Goal: Find specific page/section: Find specific page/section

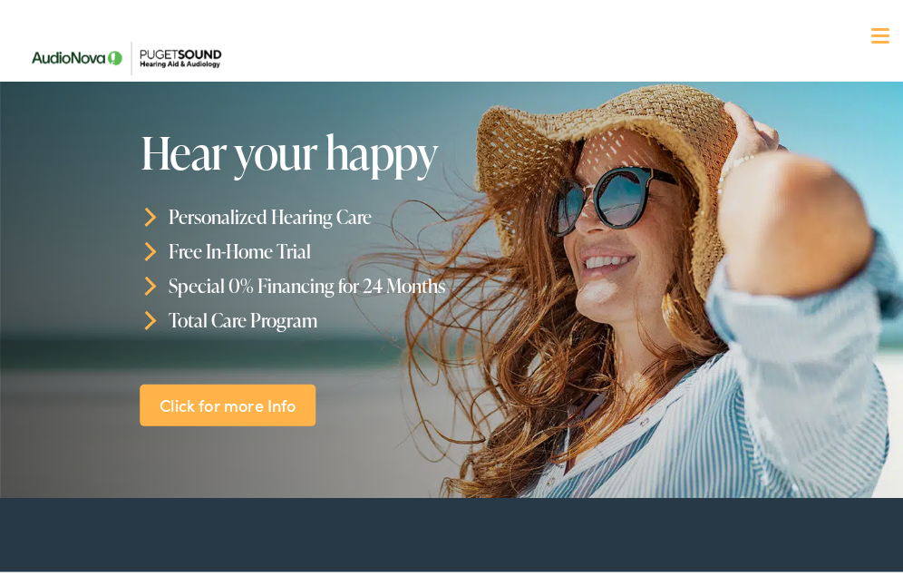
click at [213, 386] on link "Click for more Info" at bounding box center [228, 400] width 176 height 43
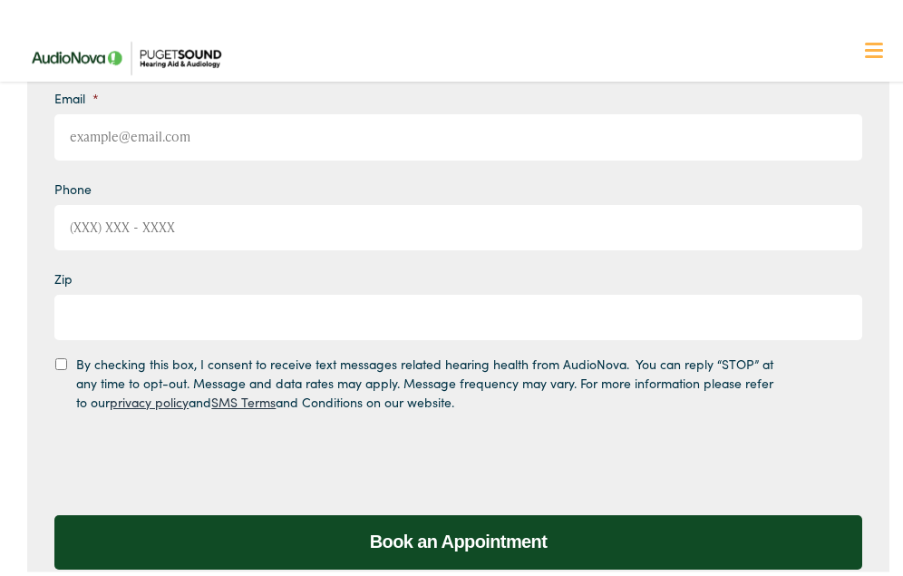
scroll to position [175, 0]
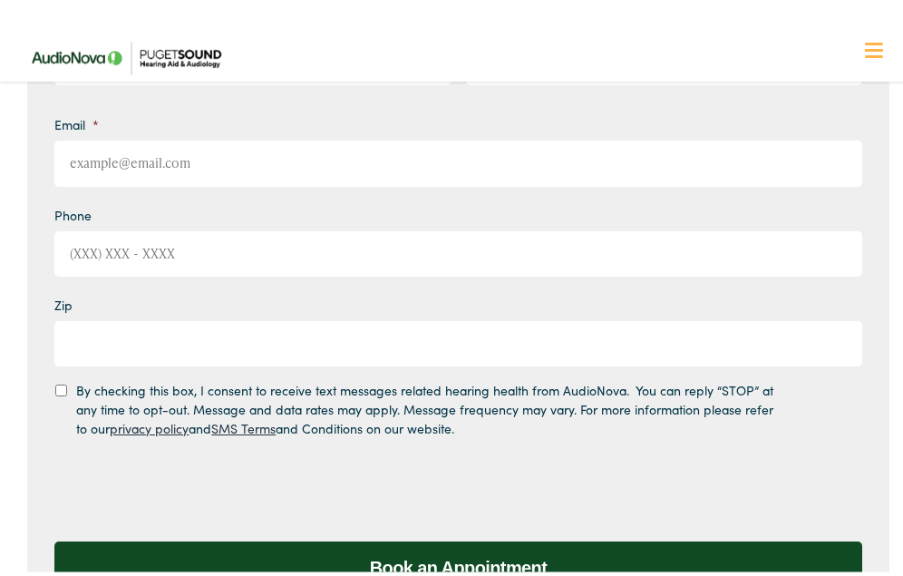
drag, startPoint x: 205, startPoint y: 167, endPoint x: 199, endPoint y: 155, distance: 13.4
click at [205, 161] on input "Email *" at bounding box center [457, 158] width 807 height 45
type input "[EMAIL_ADDRESS][DOMAIN_NAME]"
type input "[PERSON_NAME]"
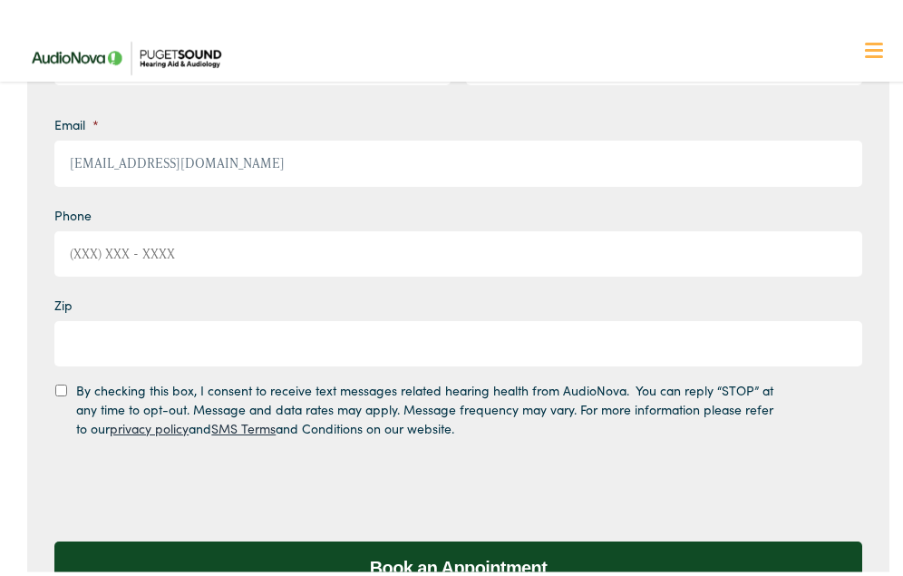
type input "4257758014"
type input "98133"
type input "(425) 775-8014"
drag, startPoint x: 257, startPoint y: 167, endPoint x: 248, endPoint y: 162, distance: 10.1
click at [257, 166] on input "2017photoken@gmail.com" at bounding box center [457, 158] width 807 height 45
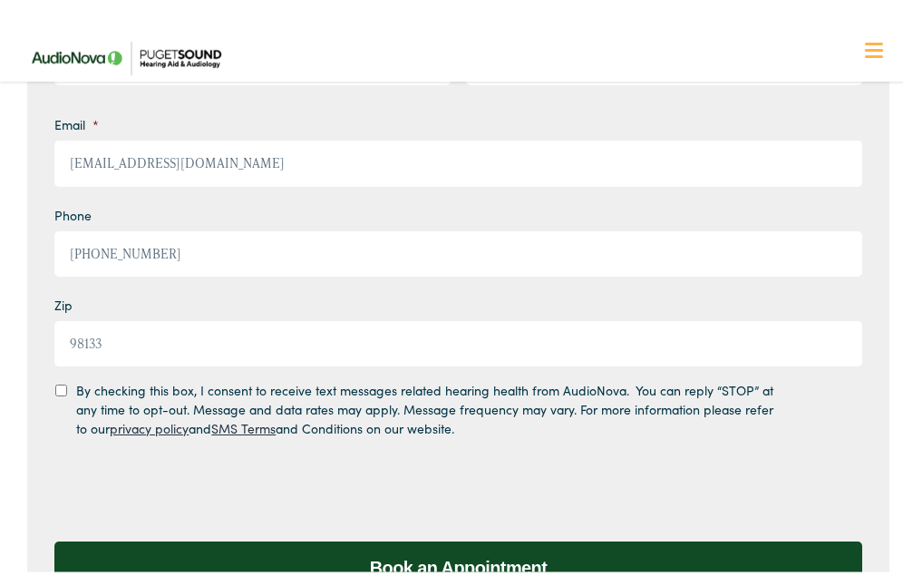
click at [54, 537] on input "Book an Appointment" at bounding box center [457, 564] width 807 height 54
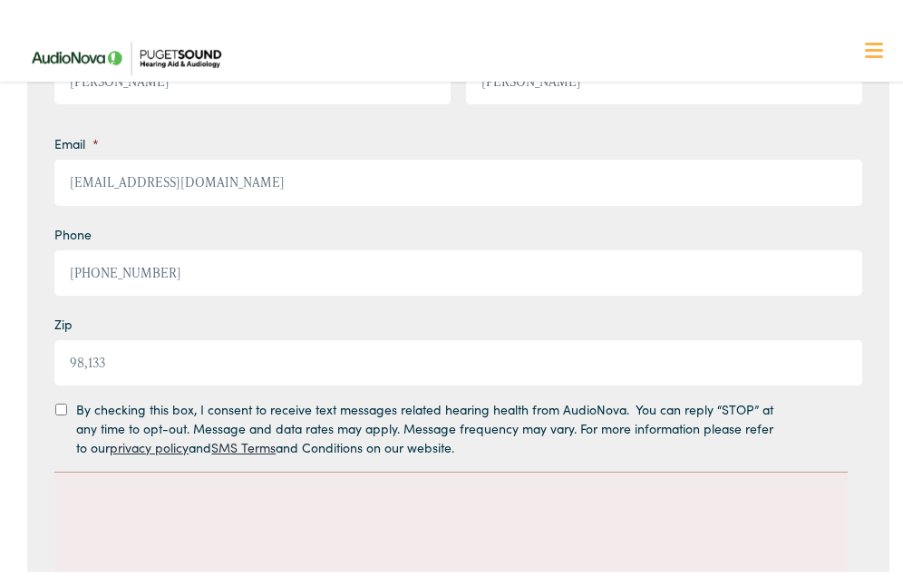
scroll to position [272, 0]
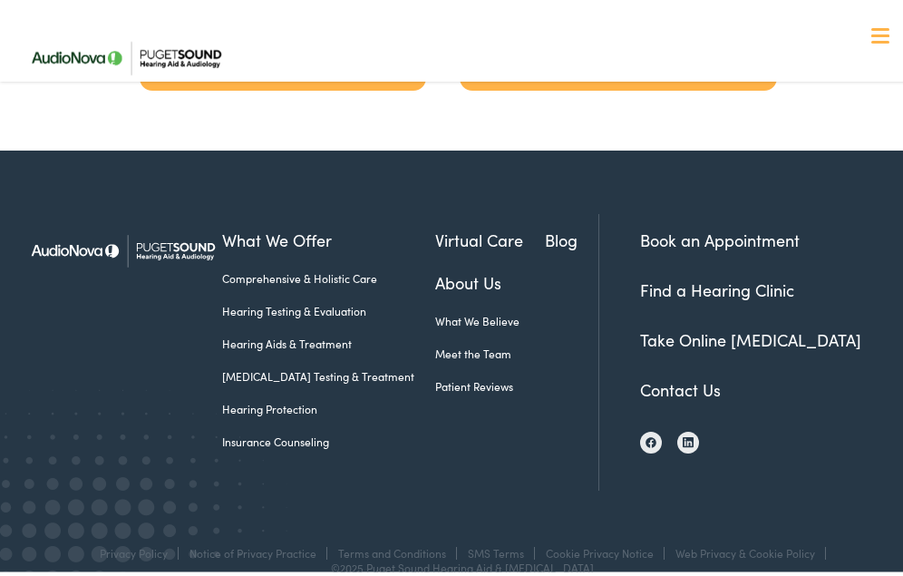
scroll to position [3917, 0]
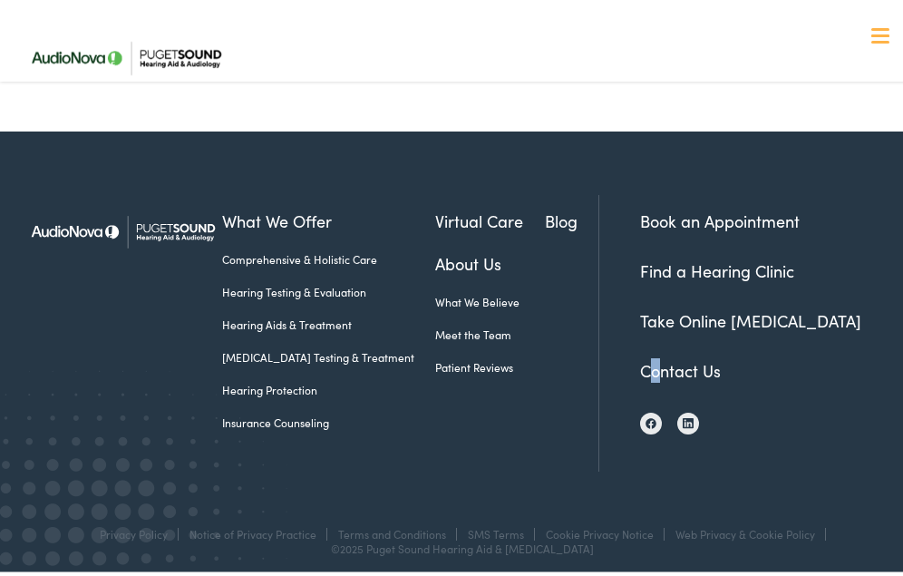
click at [640, 353] on li "Contact Us" at bounding box center [769, 365] width 258 height 24
click at [642, 354] on link "Contact Us" at bounding box center [680, 365] width 81 height 23
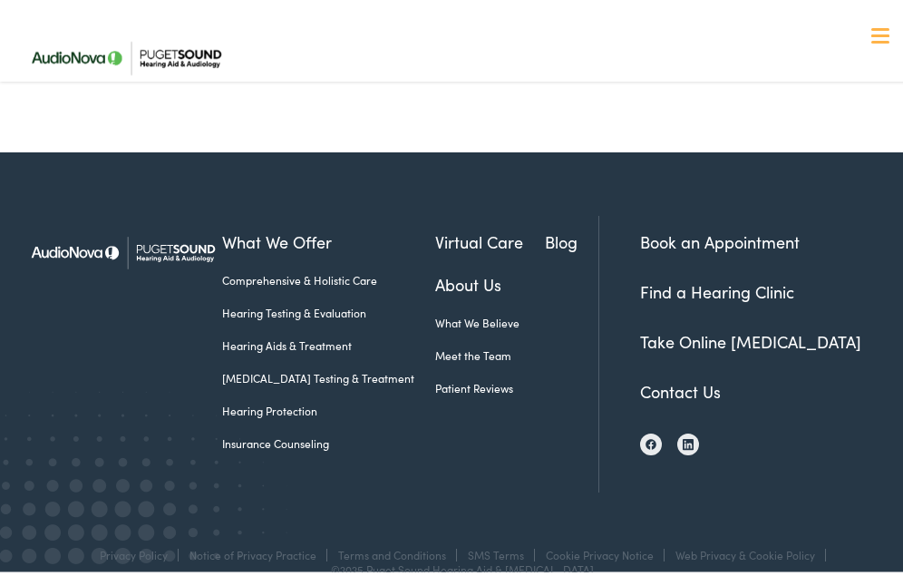
scroll to position [931, 0]
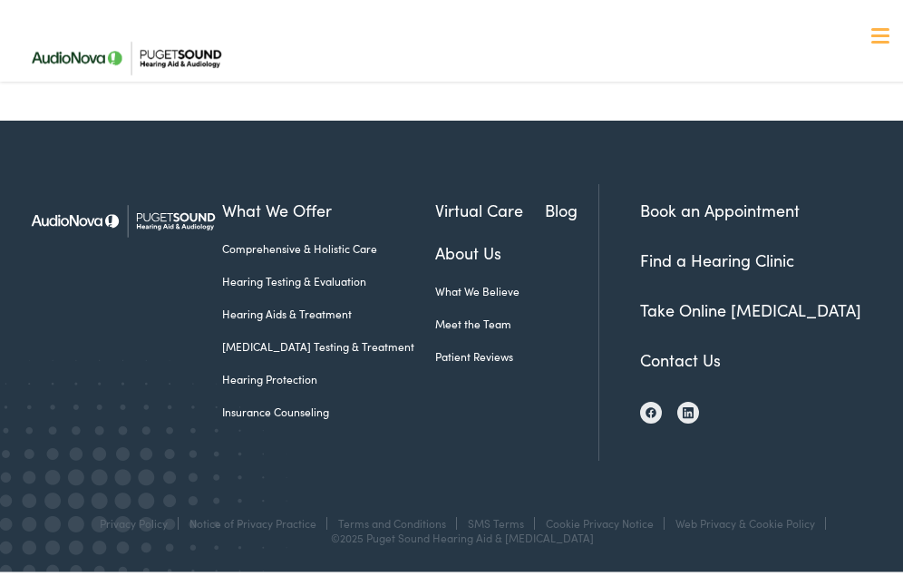
click at [667, 351] on link "Contact Us" at bounding box center [680, 355] width 81 height 23
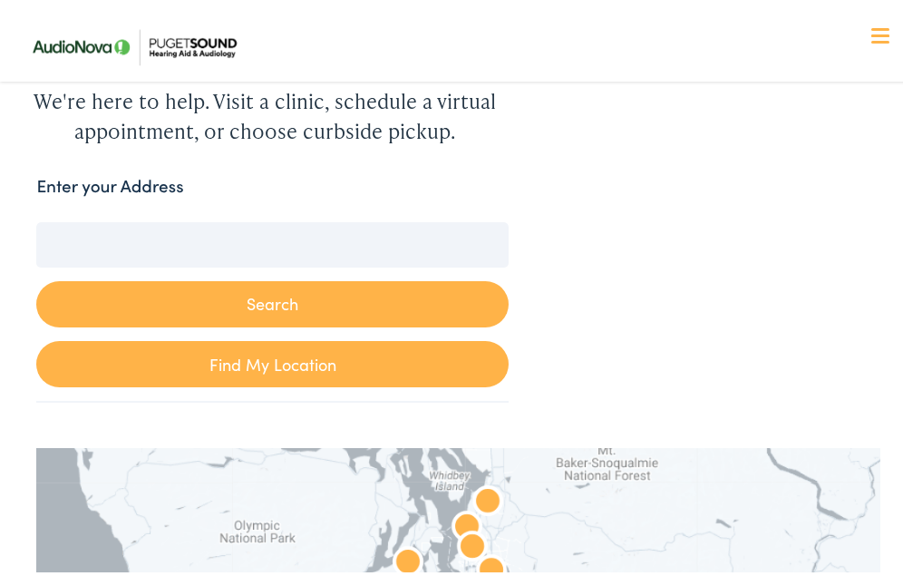
click at [193, 184] on div "Enter your Address" at bounding box center [272, 186] width 472 height 35
click at [130, 188] on label "Enter your Address" at bounding box center [109, 182] width 147 height 26
click at [130, 218] on input "Enter your Address" at bounding box center [272, 240] width 472 height 45
click at [251, 345] on link "Find My Location" at bounding box center [272, 359] width 472 height 46
click at [285, 349] on link "Find My Location" at bounding box center [272, 359] width 472 height 46
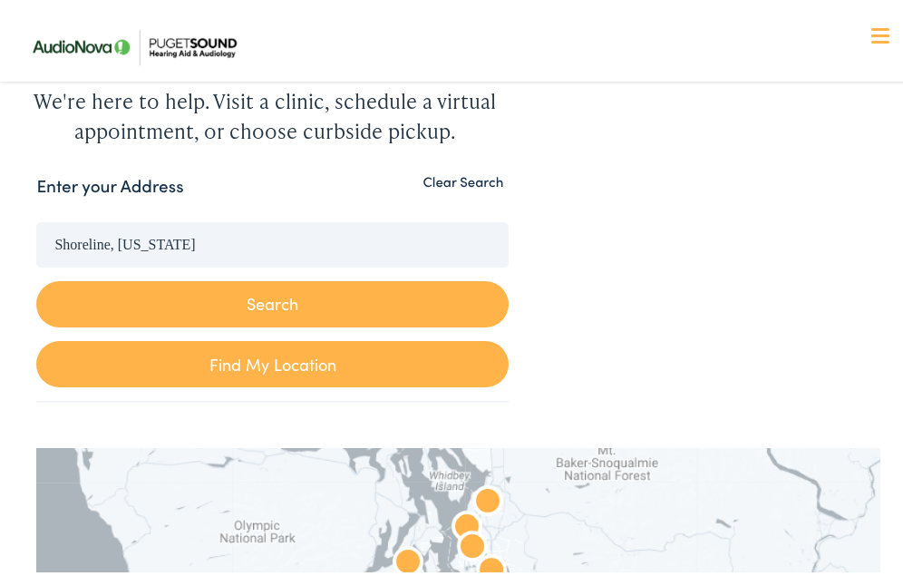
click at [231, 188] on div "Enter your Address" at bounding box center [272, 186] width 472 height 35
click at [199, 242] on input "Shoreline, [US_STATE]" at bounding box center [272, 240] width 472 height 45
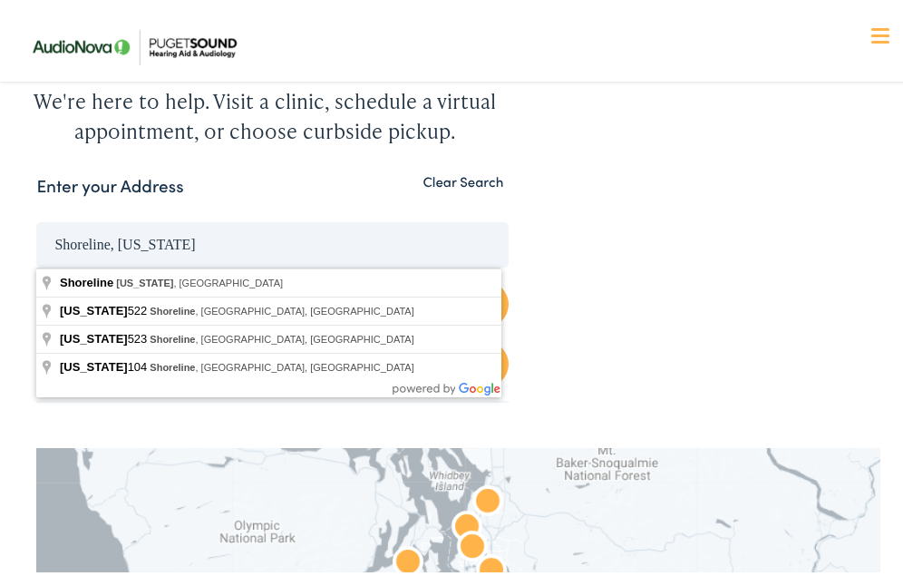
click at [146, 230] on input "Shoreline, [US_STATE]" at bounding box center [272, 240] width 472 height 45
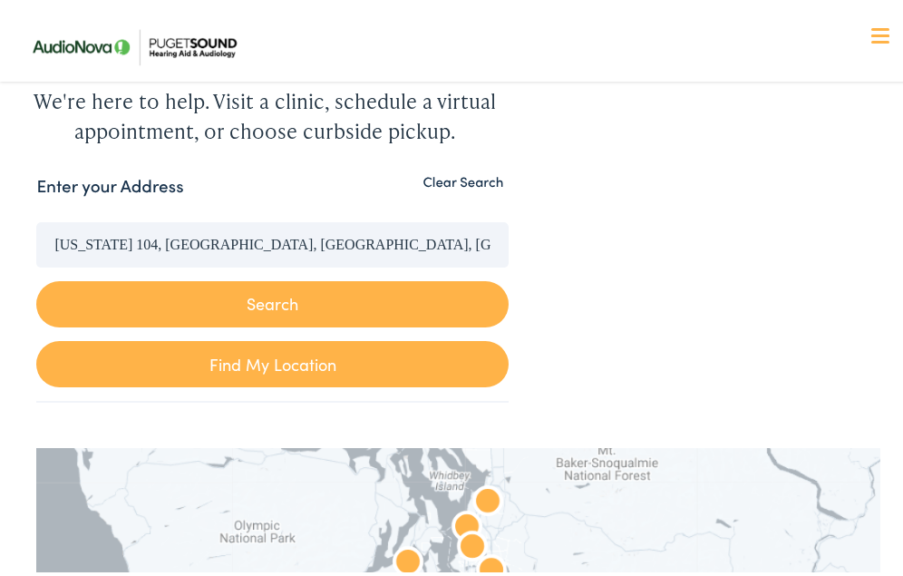
click at [269, 344] on link "Find My Location" at bounding box center [272, 359] width 472 height 46
type input "Shoreline, [US_STATE]"
click at [269, 344] on link "Find My Location" at bounding box center [272, 359] width 472 height 46
click at [280, 299] on button "Search" at bounding box center [272, 299] width 472 height 46
click at [280, 292] on button "Search" at bounding box center [272, 299] width 472 height 46
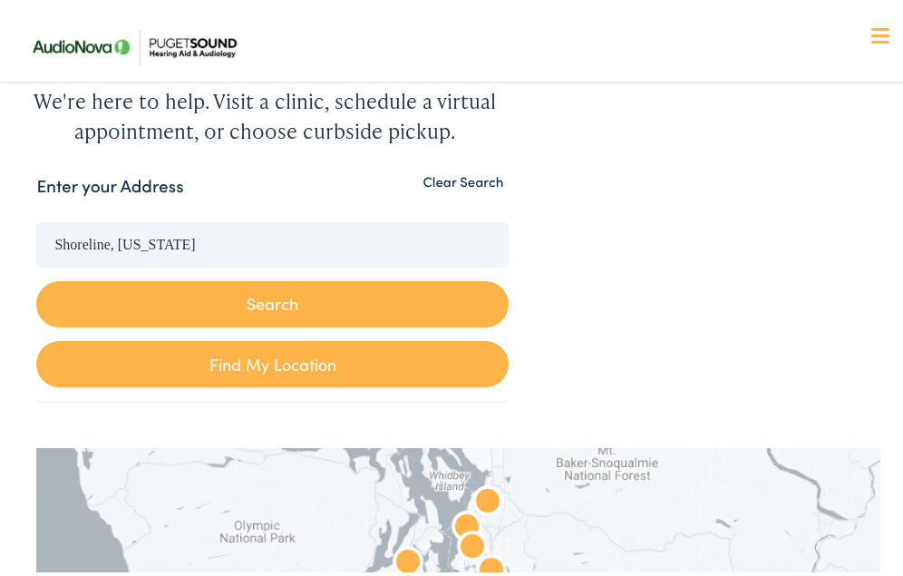
click at [283, 287] on button "Search" at bounding box center [272, 299] width 472 height 46
click at [285, 286] on button "Search" at bounding box center [272, 299] width 472 height 46
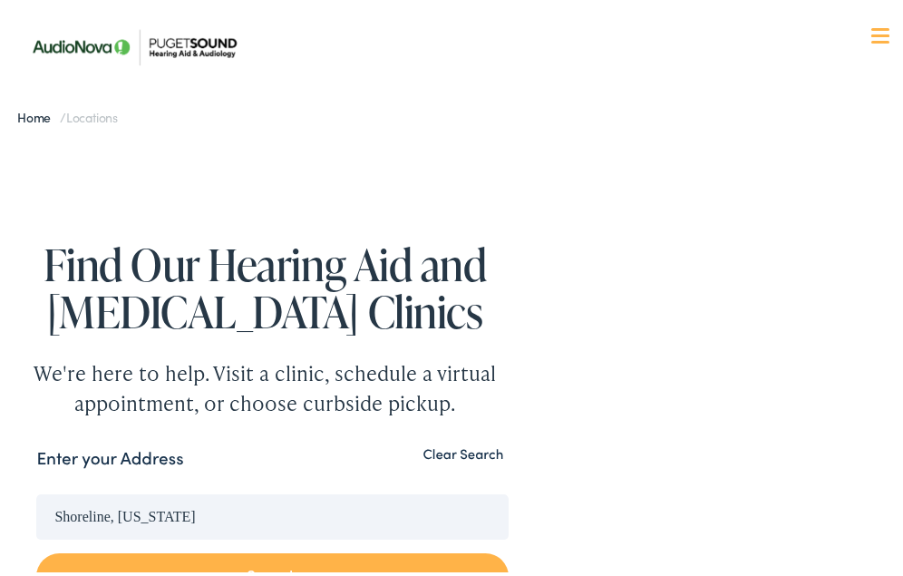
drag, startPoint x: 125, startPoint y: 457, endPoint x: 77, endPoint y: 386, distance: 85.5
click at [121, 450] on label "Enter your Address" at bounding box center [109, 454] width 147 height 26
click at [121, 489] on input "Shoreline, [US_STATE]" at bounding box center [272, 511] width 472 height 45
drag, startPoint x: 457, startPoint y: 94, endPoint x: 463, endPoint y: 44, distance: 50.3
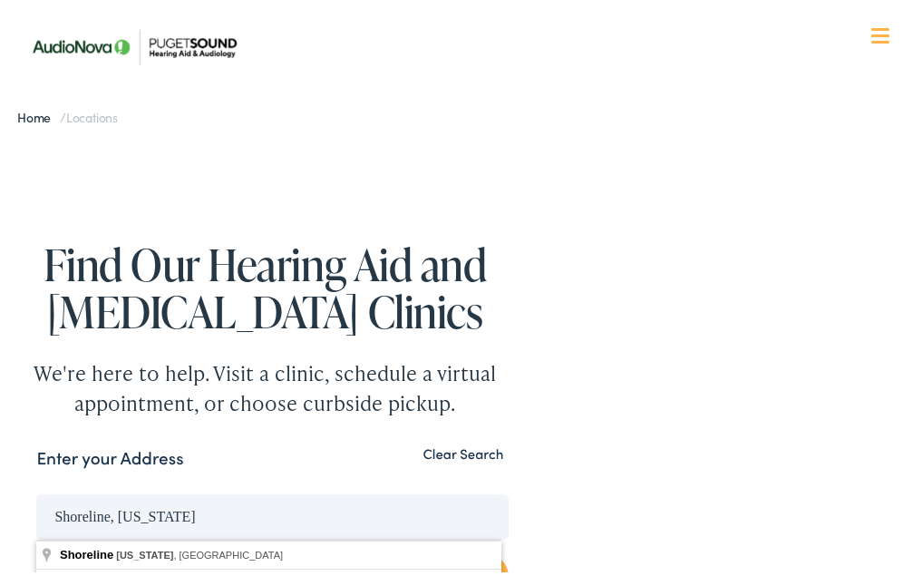
click at [203, 510] on input "Shoreline, [US_STATE]" at bounding box center [272, 511] width 472 height 45
click at [36, 548] on button "Search" at bounding box center [272, 571] width 472 height 46
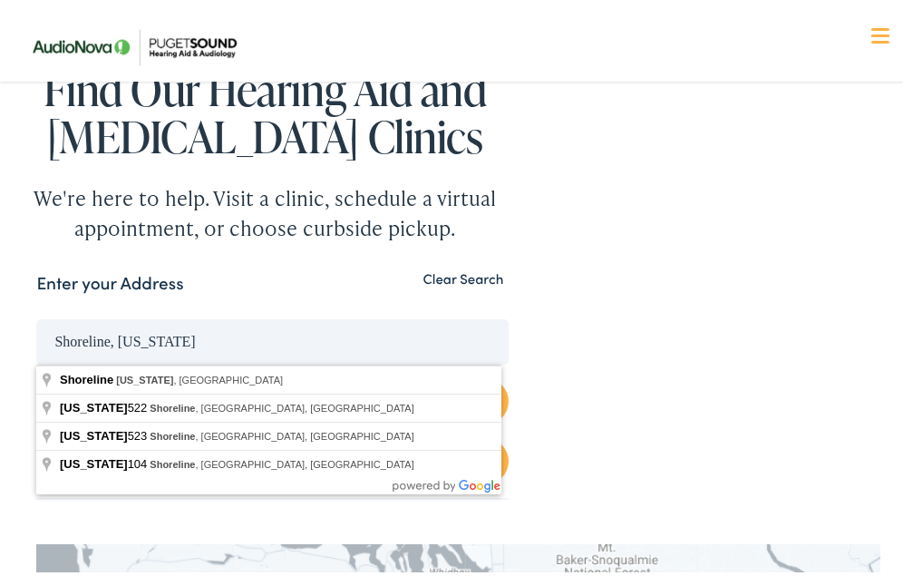
scroll to position [181, 0]
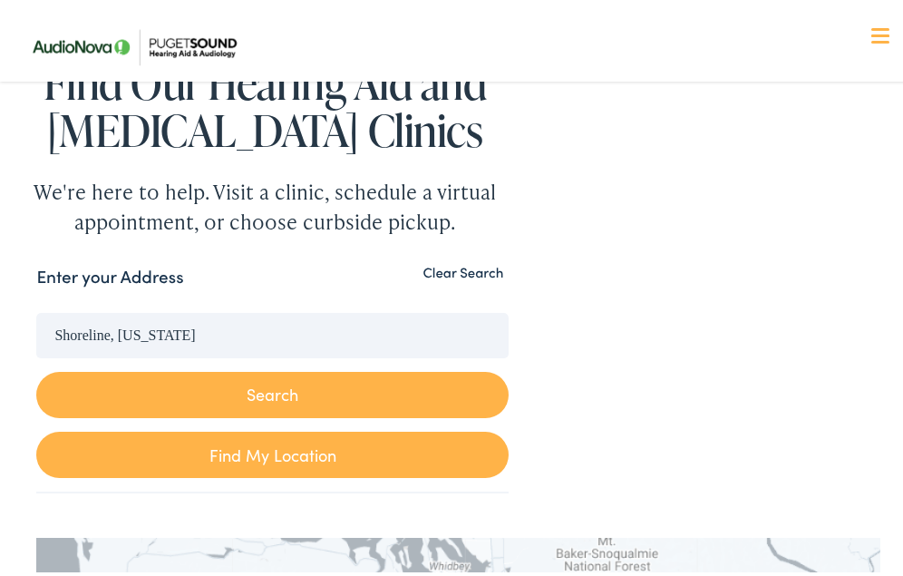
click at [156, 259] on label "Enter your Address" at bounding box center [109, 272] width 147 height 26
click at [156, 308] on input "Shoreline, [US_STATE]" at bounding box center [272, 330] width 472 height 45
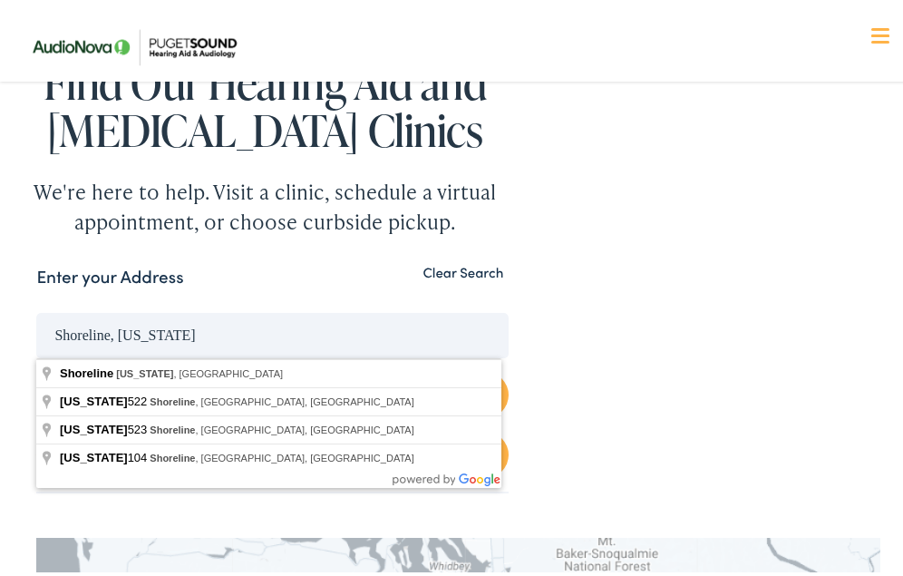
click at [185, 275] on div "Enter your Address" at bounding box center [272, 276] width 472 height 35
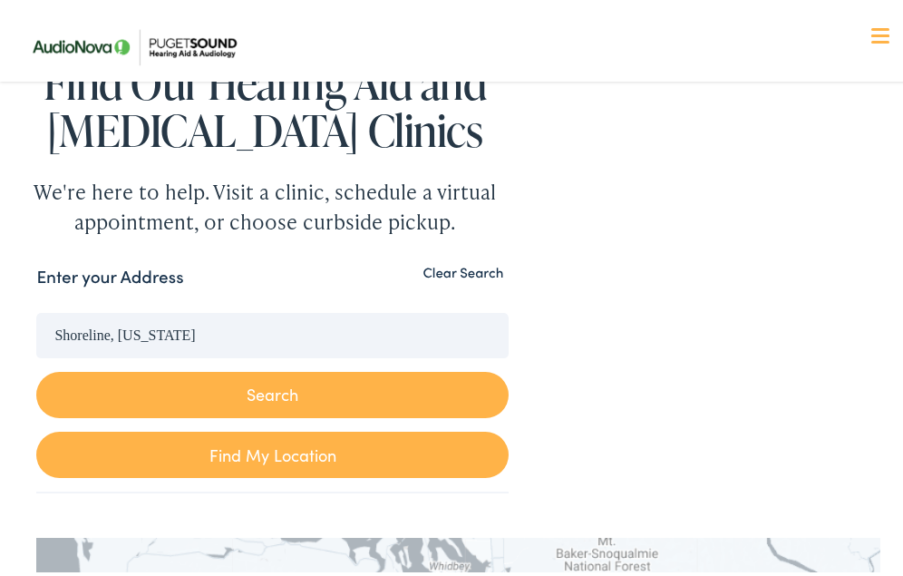
click at [185, 275] on div "Enter your Address" at bounding box center [272, 276] width 472 height 35
click at [232, 290] on div "Enter your Address" at bounding box center [272, 276] width 472 height 35
drag, startPoint x: 583, startPoint y: 368, endPoint x: 523, endPoint y: 375, distance: 60.3
click at [367, 388] on button "Search" at bounding box center [272, 390] width 472 height 46
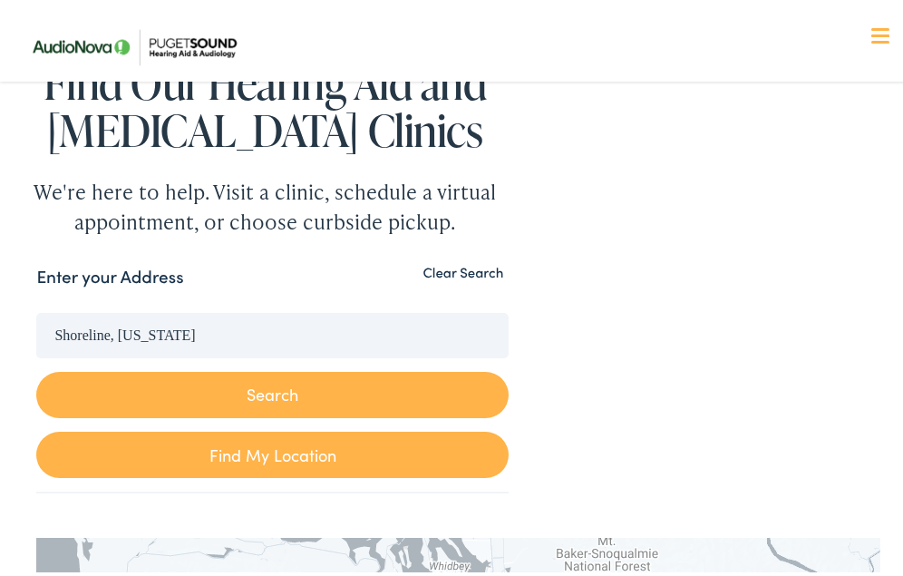
click at [264, 380] on button "Search" at bounding box center [272, 390] width 472 height 46
click at [257, 440] on link "Find My Location" at bounding box center [272, 450] width 472 height 46
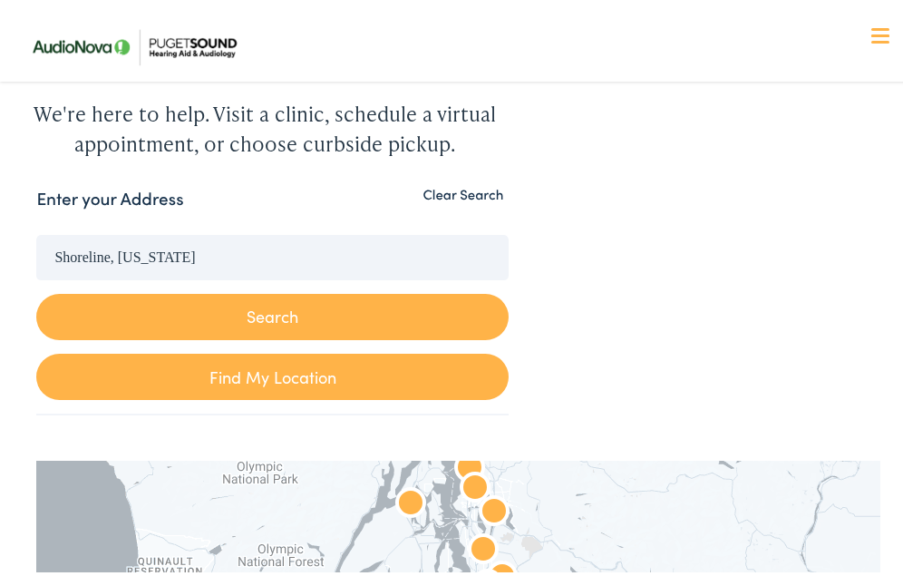
drag, startPoint x: 343, startPoint y: 393, endPoint x: 351, endPoint y: 363, distance: 31.9
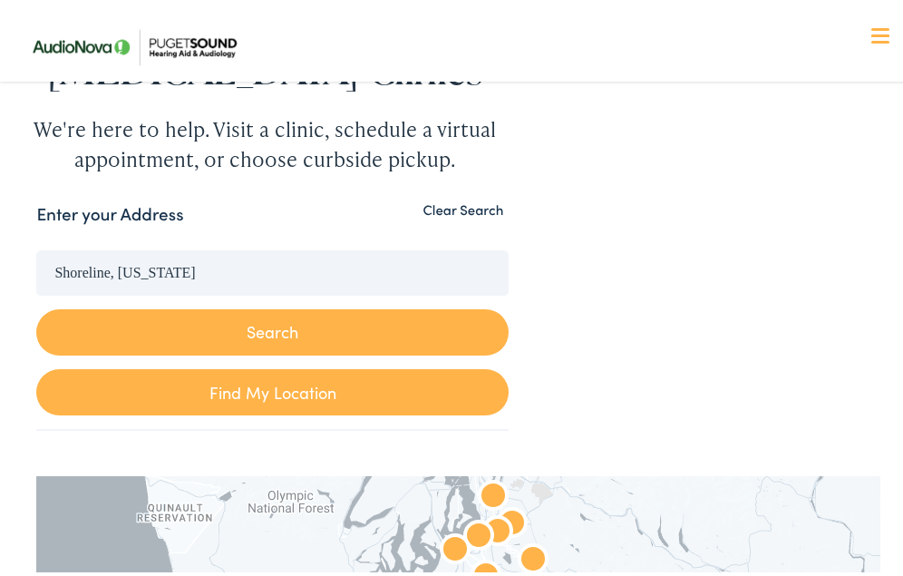
drag, startPoint x: 347, startPoint y: 379, endPoint x: 350, endPoint y: 390, distance: 11.2
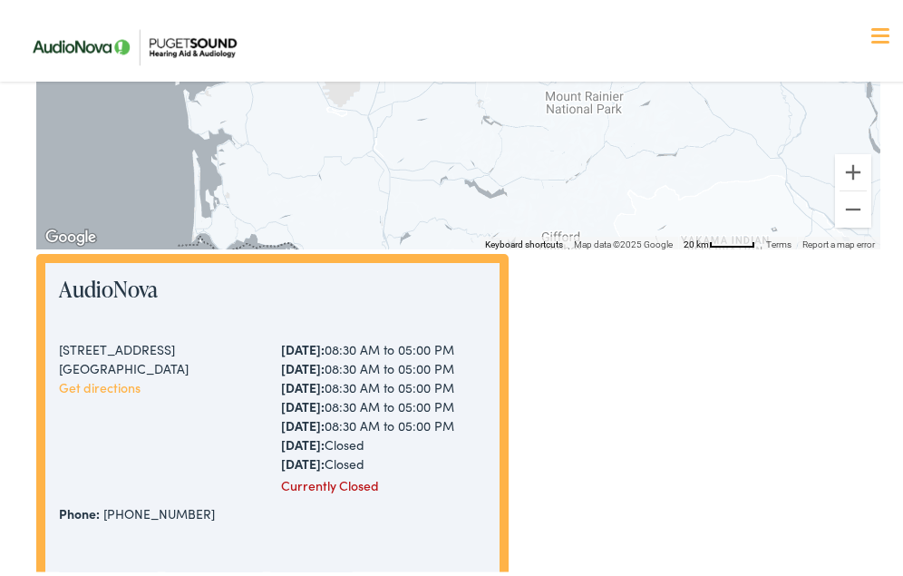
scroll to position [878, 0]
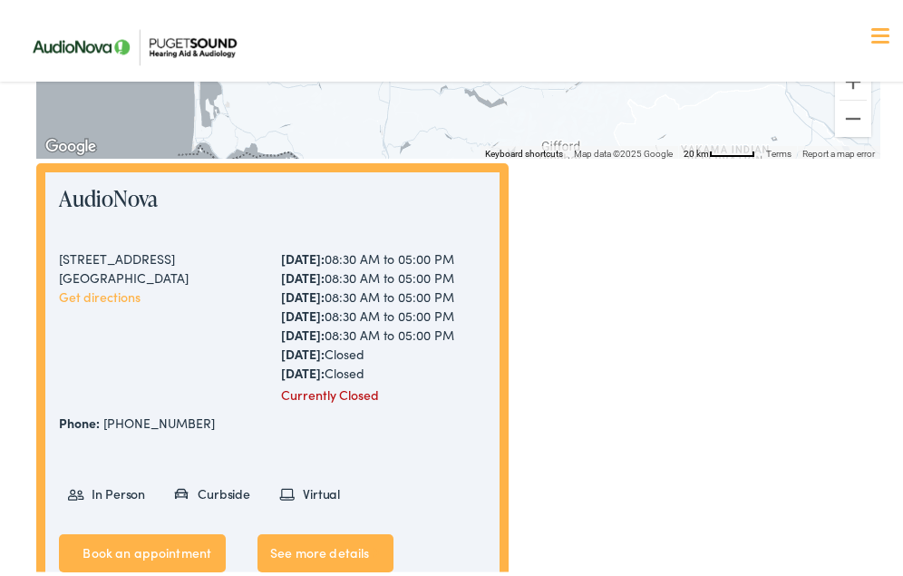
click at [124, 286] on link "Get directions" at bounding box center [100, 292] width 82 height 18
